Goal: Book appointment/travel/reservation

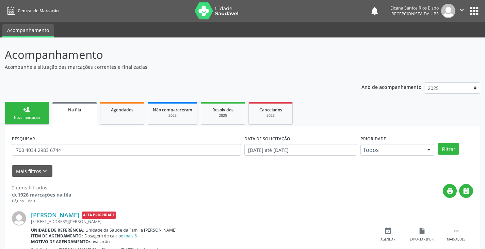
scroll to position [88, 0]
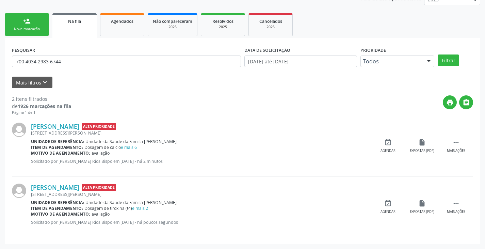
click at [22, 28] on div "Nova marcação" at bounding box center [27, 29] width 34 height 5
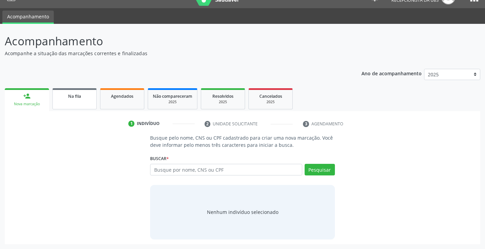
scroll to position [14, 0]
click at [203, 171] on input "text" at bounding box center [226, 170] width 152 height 12
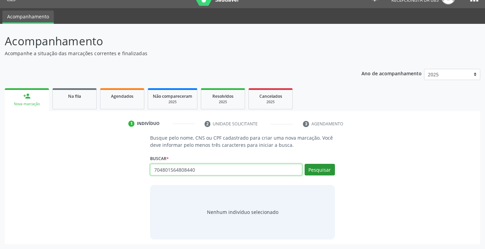
type input "704801564808440"
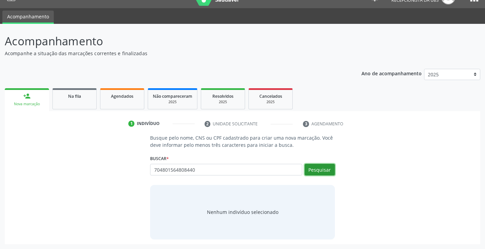
click at [329, 170] on button "Pesquisar" at bounding box center [319, 170] width 30 height 12
type input "704801564808440"
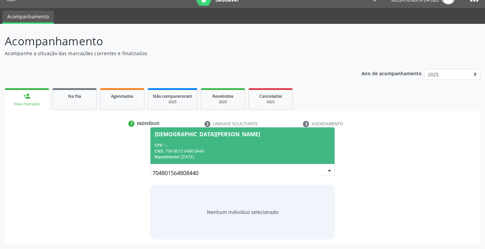
click at [195, 143] on div "CPF: --" at bounding box center [242, 145] width 176 height 6
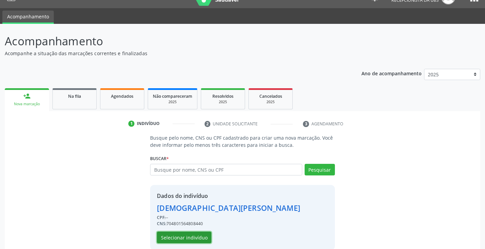
click at [192, 239] on button "Selecionar indivíduo" at bounding box center [184, 237] width 54 height 12
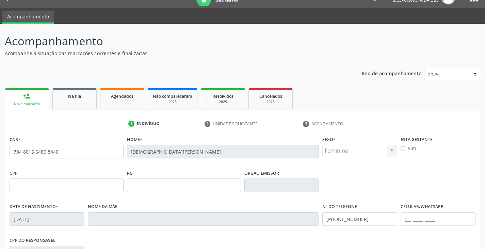
scroll to position [116, 0]
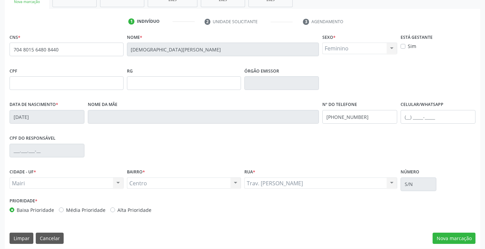
click at [132, 210] on label "Alta Prioridade" at bounding box center [134, 209] width 34 height 7
click at [139, 210] on label "Alta Prioridade" at bounding box center [134, 209] width 34 height 7
click at [115, 210] on input "Alta Prioridade" at bounding box center [112, 209] width 5 height 6
radio input "true"
click at [468, 239] on button "Nova marcação" at bounding box center [453, 238] width 43 height 12
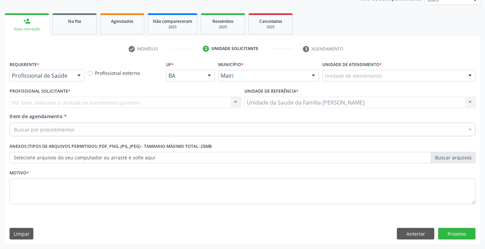
scroll to position [88, 0]
click at [401, 76] on div "Unidade de atendimento" at bounding box center [398, 76] width 153 height 12
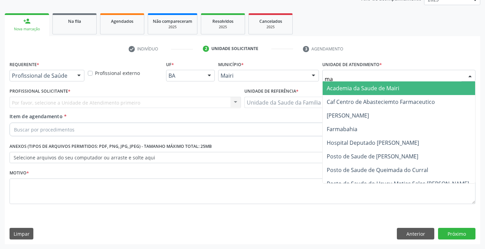
type input "mar"
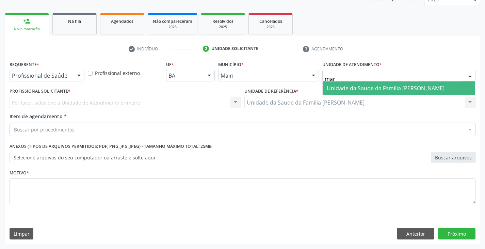
click at [395, 89] on span "Unidade da Saude da Familia [PERSON_NAME]" at bounding box center [386, 87] width 118 height 7
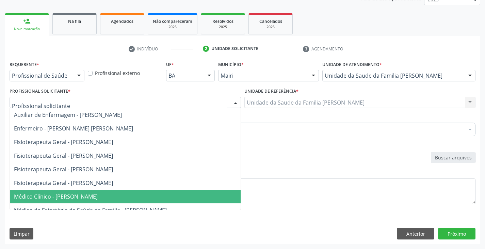
click at [40, 189] on span "Médico Clínico - [PERSON_NAME]" at bounding box center [125, 196] width 231 height 14
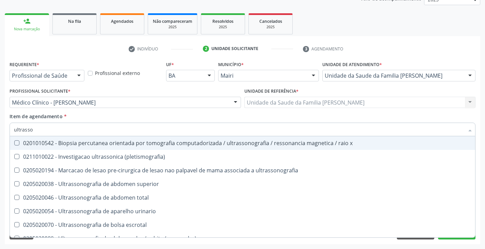
type input "ultrasson"
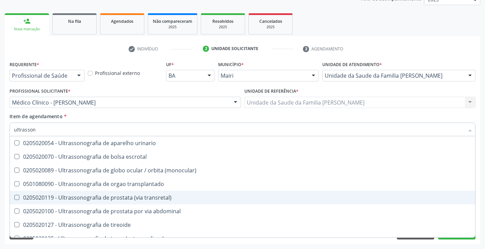
scroll to position [102, 0]
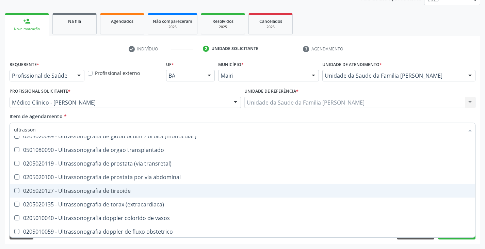
click at [117, 190] on div "0205020127 - Ultrassonografia de tireoide" at bounding box center [242, 190] width 457 height 5
checkbox tireoide "true"
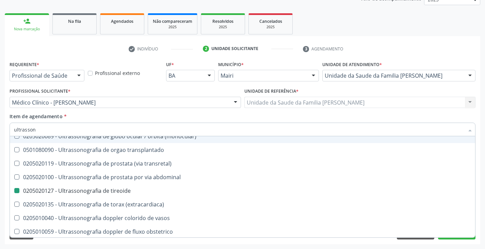
click at [130, 115] on div "Item de agendamento * ultrasson Desfazer seleção 0201010542 - Biopsia percutane…" at bounding box center [243, 123] width 466 height 21
checkbox \(pletismografia\) "true"
checkbox tireoide "false"
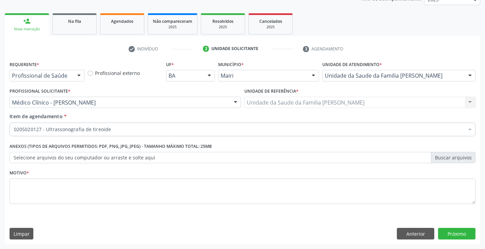
scroll to position [0, 0]
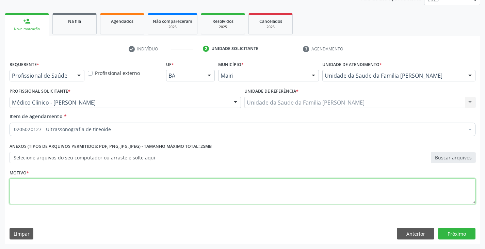
click at [69, 190] on textarea at bounding box center [243, 191] width 466 height 26
type textarea "avaliação"
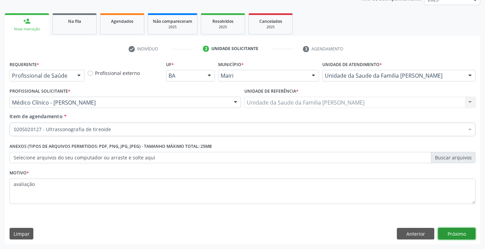
click at [446, 230] on button "Próximo" at bounding box center [456, 234] width 37 height 12
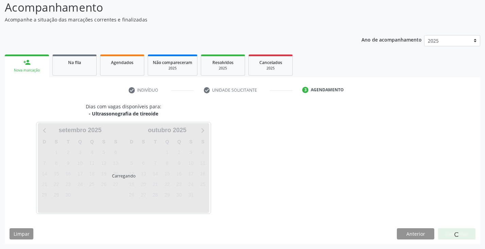
scroll to position [67, 0]
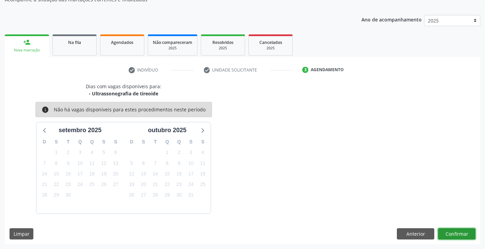
click at [450, 233] on button "Confirmar" at bounding box center [456, 234] width 37 height 12
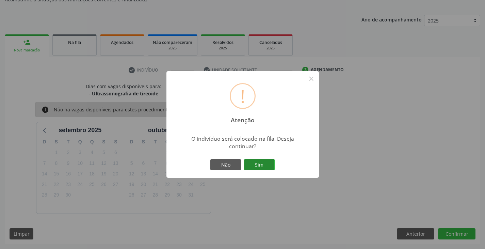
click at [263, 163] on button "Sim" at bounding box center [259, 165] width 31 height 12
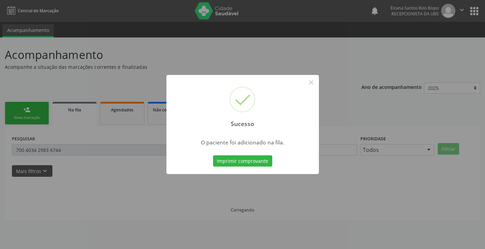
scroll to position [0, 0]
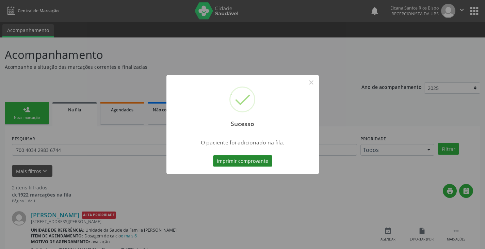
click at [261, 160] on button "Imprimir comprovante" at bounding box center [242, 161] width 59 height 12
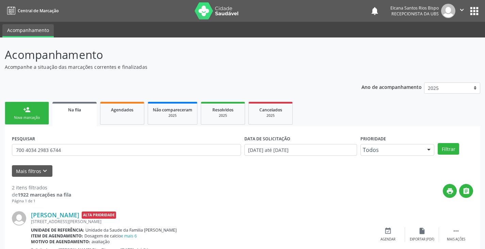
click at [31, 119] on div "Nova marcação" at bounding box center [27, 117] width 34 height 5
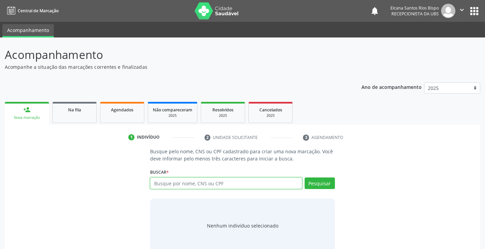
click at [166, 184] on input "text" at bounding box center [226, 183] width 152 height 12
paste input "704 8015 6480 8440"
type input "704 8015 6480 8440"
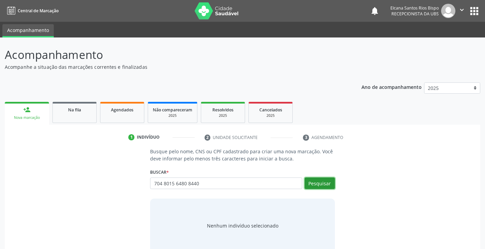
click at [315, 183] on button "Pesquisar" at bounding box center [319, 183] width 30 height 12
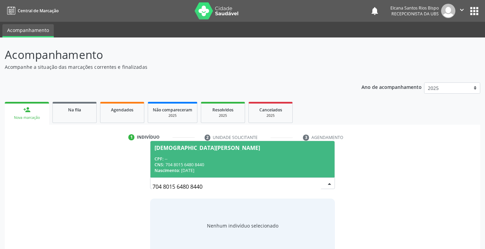
click at [233, 160] on div "CPF: --" at bounding box center [242, 159] width 176 height 6
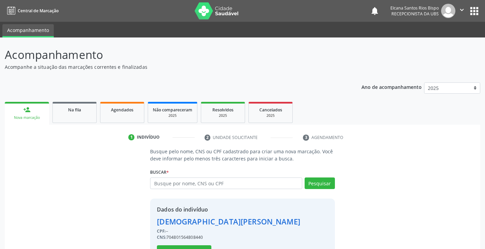
scroll to position [24, 0]
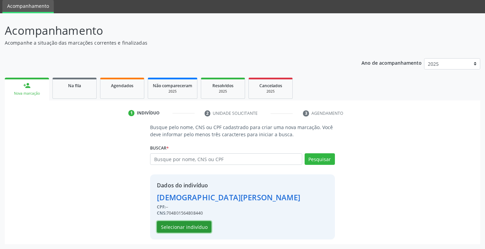
click at [193, 227] on button "Selecionar indivíduo" at bounding box center [184, 227] width 54 height 12
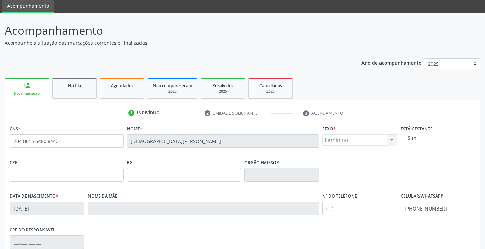
scroll to position [120, 0]
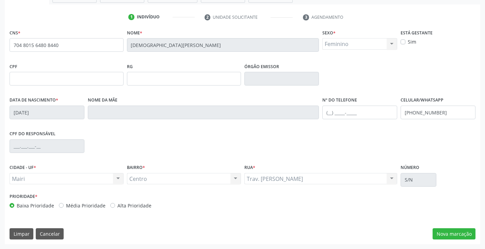
click at [139, 203] on label "Alta Prioridade" at bounding box center [134, 205] width 34 height 7
click at [115, 203] on input "Alta Prioridade" at bounding box center [112, 205] width 5 height 6
radio input "true"
click at [465, 236] on button "Nova marcação" at bounding box center [453, 234] width 43 height 12
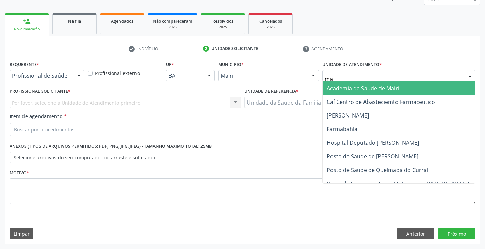
type input "mar"
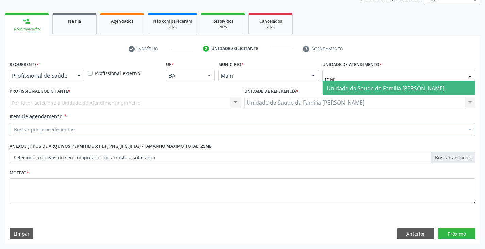
click at [329, 87] on span "Unidade da Saude da Familia [PERSON_NAME]" at bounding box center [386, 87] width 118 height 7
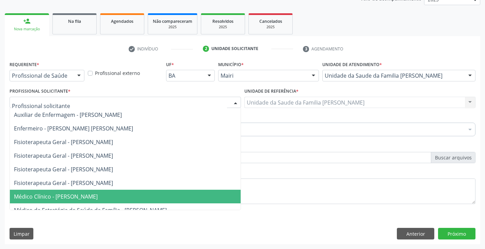
click at [47, 197] on span "Médico Clínico - [PERSON_NAME]" at bounding box center [56, 196] width 84 height 7
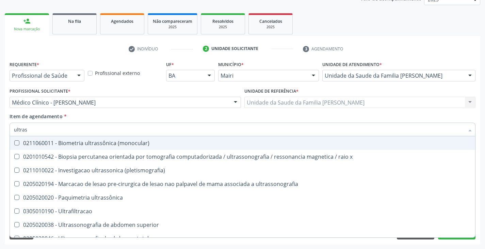
type input "ultrass"
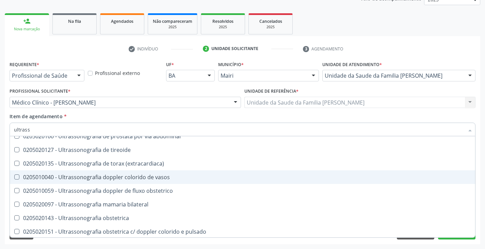
scroll to position [204, 0]
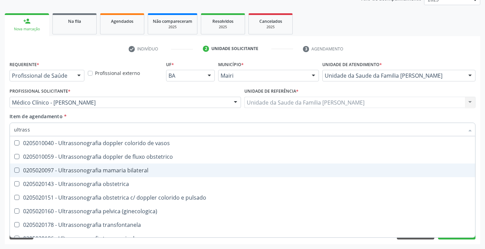
click at [72, 167] on div "0205020097 - Ultrassonografia mamaria bilateral" at bounding box center [242, 169] width 457 height 5
checkbox bilateral "true"
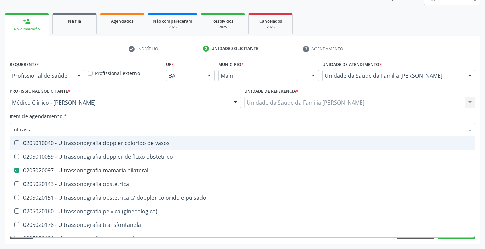
click at [90, 114] on div "Item de agendamento * ultrass Desfazer seleção 0211060011 - Biometria ultrassôn…" at bounding box center [243, 123] width 466 height 21
checkbox x "true"
checkbox bilateral "false"
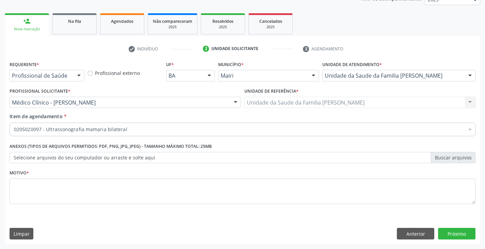
scroll to position [0, 0]
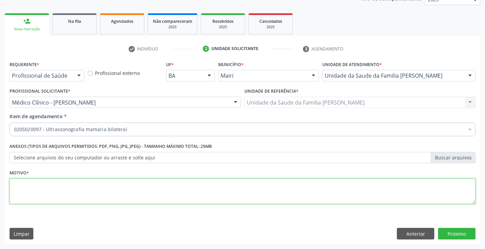
click at [57, 189] on textarea at bounding box center [243, 191] width 466 height 26
type textarea "avaliação"
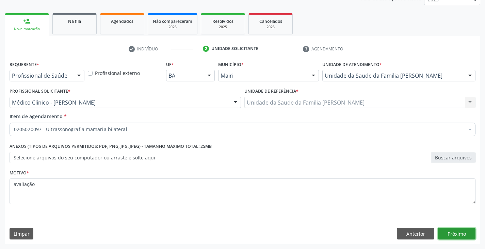
click at [445, 234] on button "Próximo" at bounding box center [456, 234] width 37 height 12
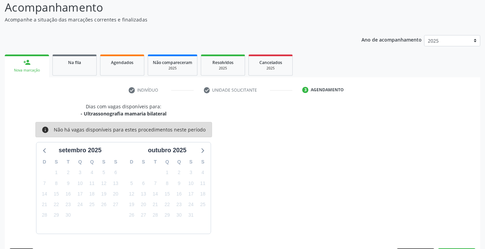
scroll to position [67, 0]
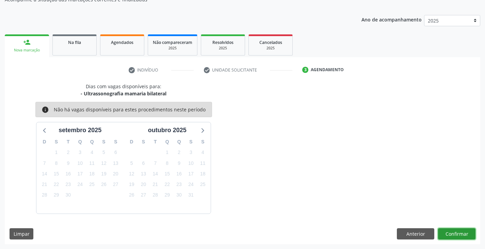
click at [457, 233] on button "Confirmar" at bounding box center [456, 234] width 37 height 12
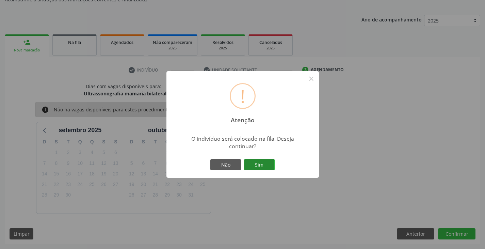
click at [268, 162] on button "Sim" at bounding box center [259, 165] width 31 height 12
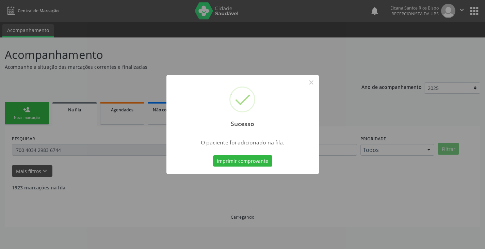
scroll to position [0, 0]
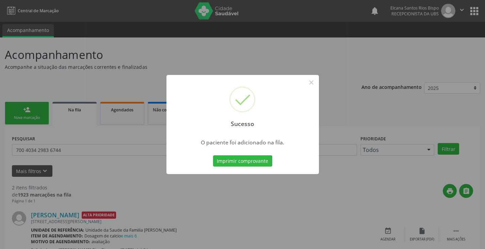
click at [276, 165] on div "Sucesso × O paciente foi adicionado na fila. Imprimir comprovante Cancel" at bounding box center [242, 124] width 152 height 99
click at [267, 163] on button "Imprimir comprovante" at bounding box center [242, 161] width 59 height 12
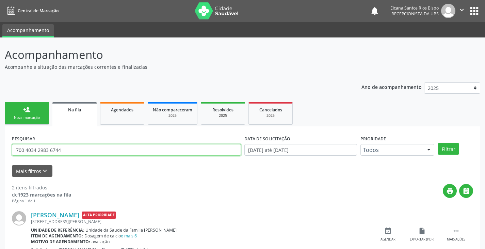
drag, startPoint x: 71, startPoint y: 148, endPoint x: 0, endPoint y: 157, distance: 71.3
click at [0, 157] on div "Acompanhamento Acompanhe a situação das marcações correntes e finalizadas Relat…" at bounding box center [242, 187] width 485 height 300
paste input "4 8015 6480 8440"
type input "704 8015 6480 8440"
click at [437, 143] on button "Filtrar" at bounding box center [447, 149] width 21 height 12
